Goal: Transaction & Acquisition: Purchase product/service

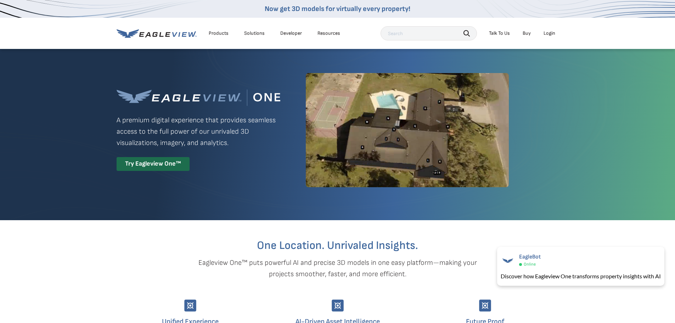
click at [550, 31] on div "Login" at bounding box center [549, 33] width 12 height 6
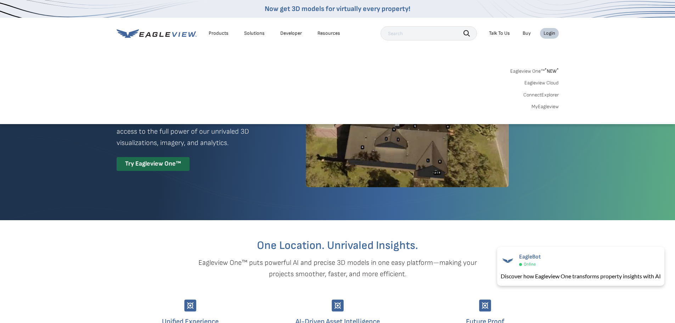
click at [542, 105] on link "MyEagleview" at bounding box center [544, 106] width 27 height 6
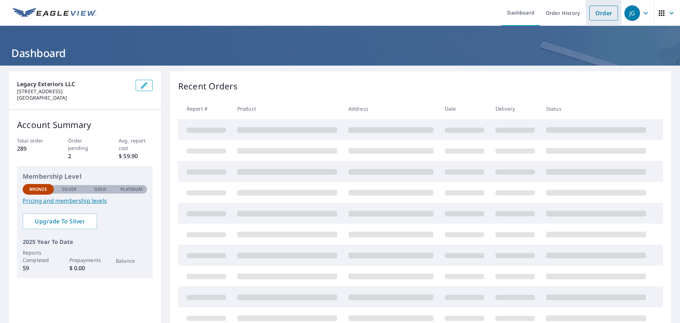
click at [597, 13] on link "Order" at bounding box center [603, 13] width 29 height 15
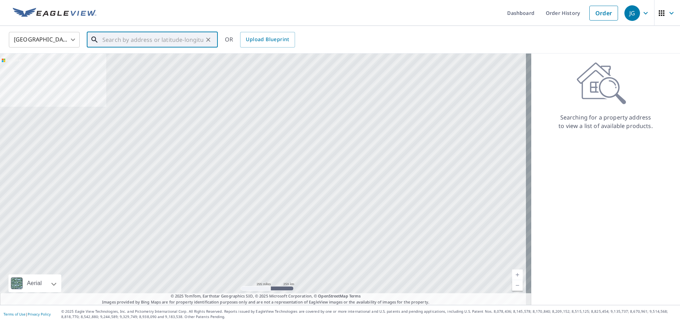
click at [126, 37] on input "text" at bounding box center [152, 40] width 101 height 20
paste input "[STREET_ADDRESS]"
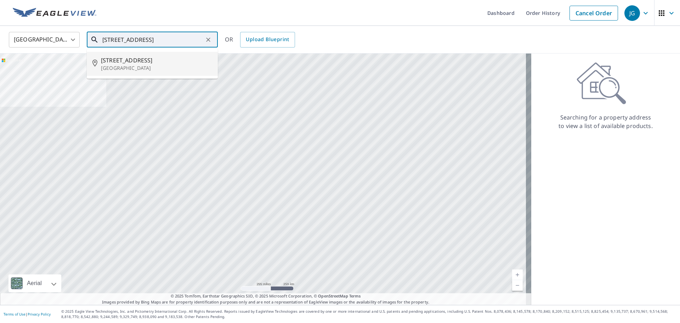
click at [137, 63] on span "[STREET_ADDRESS]" at bounding box center [156, 60] width 111 height 9
type input "[STREET_ADDRESS]"
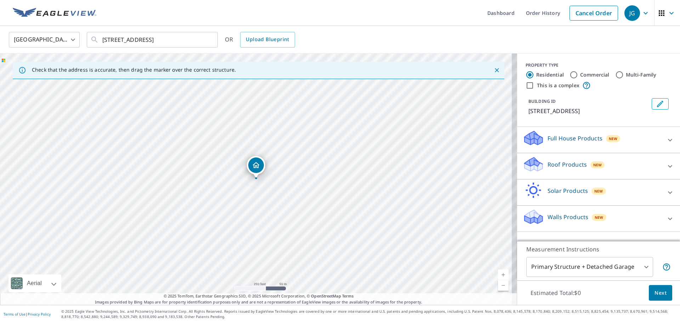
click at [558, 162] on p "Roof Products" at bounding box center [567, 164] width 39 height 9
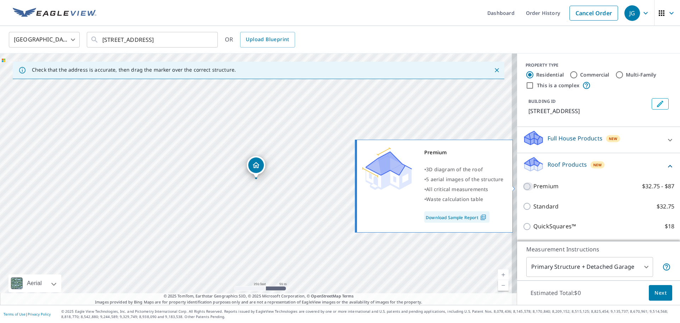
click at [523, 186] on input "Premium $32.75 - $87" at bounding box center [528, 186] width 11 height 9
checkbox input "true"
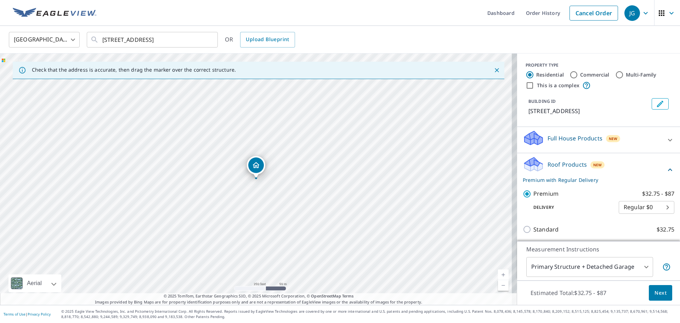
click at [656, 293] on span "Next" at bounding box center [661, 292] width 12 height 9
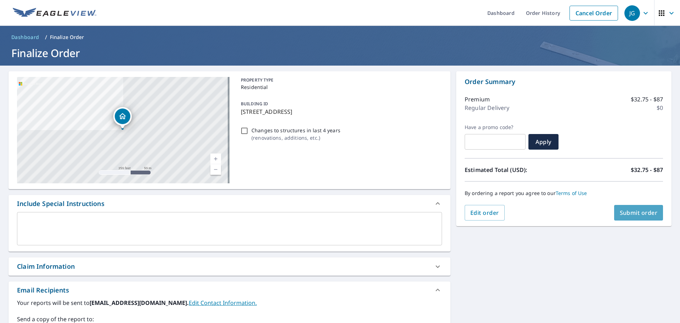
click at [623, 213] on span "Submit order" at bounding box center [639, 213] width 38 height 8
